Goal: Task Accomplishment & Management: Manage account settings

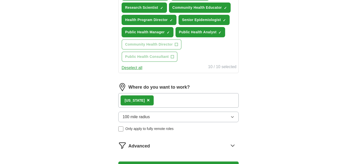
scroll to position [236, 0]
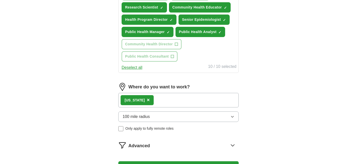
click at [190, 106] on div "[US_STATE] ×" at bounding box center [178, 100] width 120 height 15
click at [187, 96] on div "[US_STATE] ×" at bounding box center [178, 100] width 120 height 15
click at [173, 101] on div "[US_STATE] ×" at bounding box center [178, 100] width 120 height 15
click at [161, 103] on div "[US_STATE] ×" at bounding box center [178, 100] width 120 height 15
click at [155, 99] on div "[US_STATE] ×" at bounding box center [178, 100] width 120 height 15
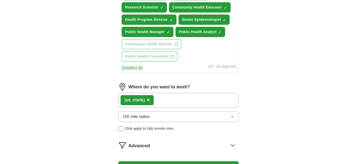
click at [122, 88] on img at bounding box center [122, 87] width 8 height 8
click at [153, 118] on button "100 mile radius" at bounding box center [178, 117] width 120 height 11
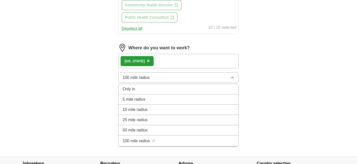
scroll to position [275, 0]
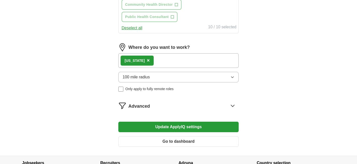
click at [161, 60] on div "[US_STATE] ×" at bounding box center [178, 60] width 120 height 15
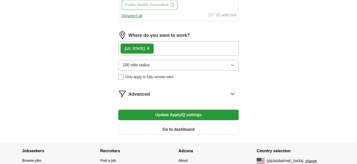
scroll to position [285, 0]
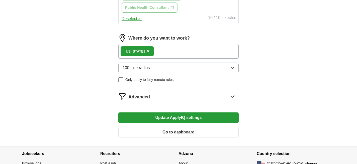
click at [203, 98] on div "Advanced" at bounding box center [183, 96] width 110 height 8
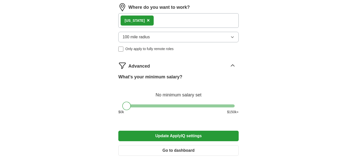
scroll to position [317, 0]
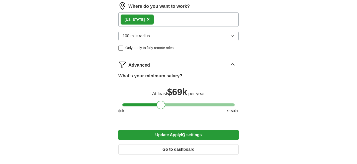
drag, startPoint x: 128, startPoint y: 106, endPoint x: 162, endPoint y: 103, distance: 34.2
click at [162, 103] on div at bounding box center [161, 105] width 9 height 9
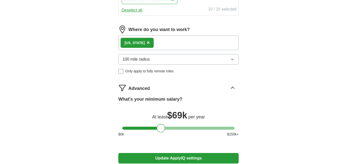
scroll to position [288, 0]
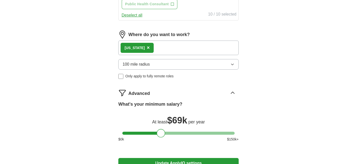
click at [158, 49] on div "[US_STATE] ×" at bounding box center [178, 48] width 120 height 15
click at [158, 47] on div "[US_STATE] ×" at bounding box center [178, 48] width 120 height 15
click at [147, 48] on span "×" at bounding box center [148, 48] width 3 height 6
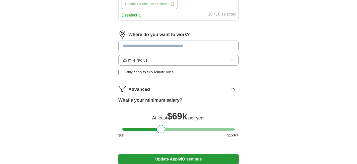
click at [143, 49] on input at bounding box center [178, 46] width 120 height 11
type input "*****"
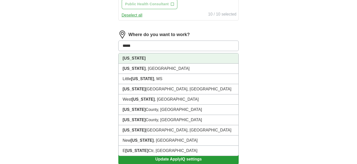
click at [150, 56] on li "[US_STATE]" at bounding box center [179, 58] width 120 height 10
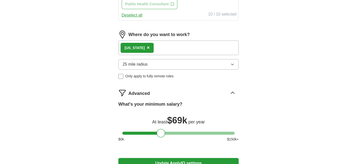
click at [151, 49] on div "[US_STATE] ×" at bounding box center [178, 48] width 120 height 15
click at [155, 61] on button "25 mile radius" at bounding box center [178, 64] width 120 height 11
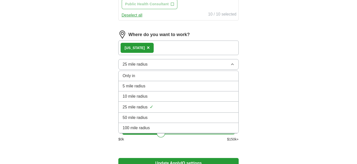
click at [154, 124] on li "100 mile radius" at bounding box center [179, 128] width 120 height 10
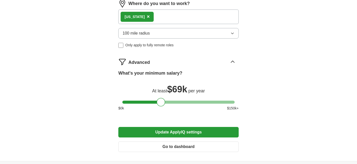
scroll to position [336, 0]
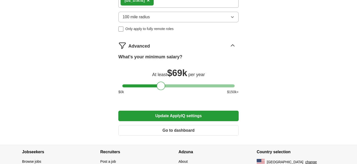
click at [165, 116] on button "Update ApplyIQ settings" at bounding box center [178, 116] width 120 height 11
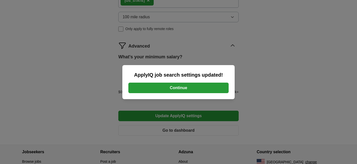
click at [174, 90] on button "Continue" at bounding box center [178, 88] width 100 height 11
